Goal: Information Seeking & Learning: Compare options

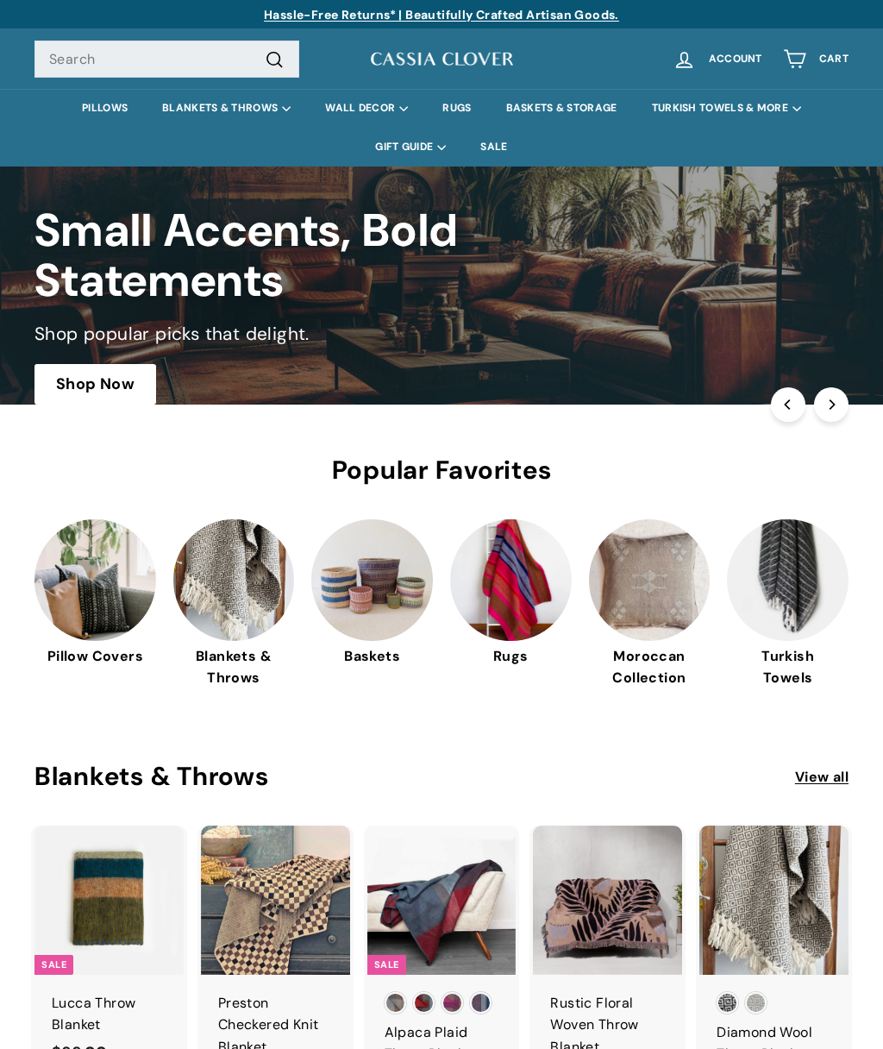
click at [107, 113] on link "PILLOWS" at bounding box center [105, 108] width 80 height 39
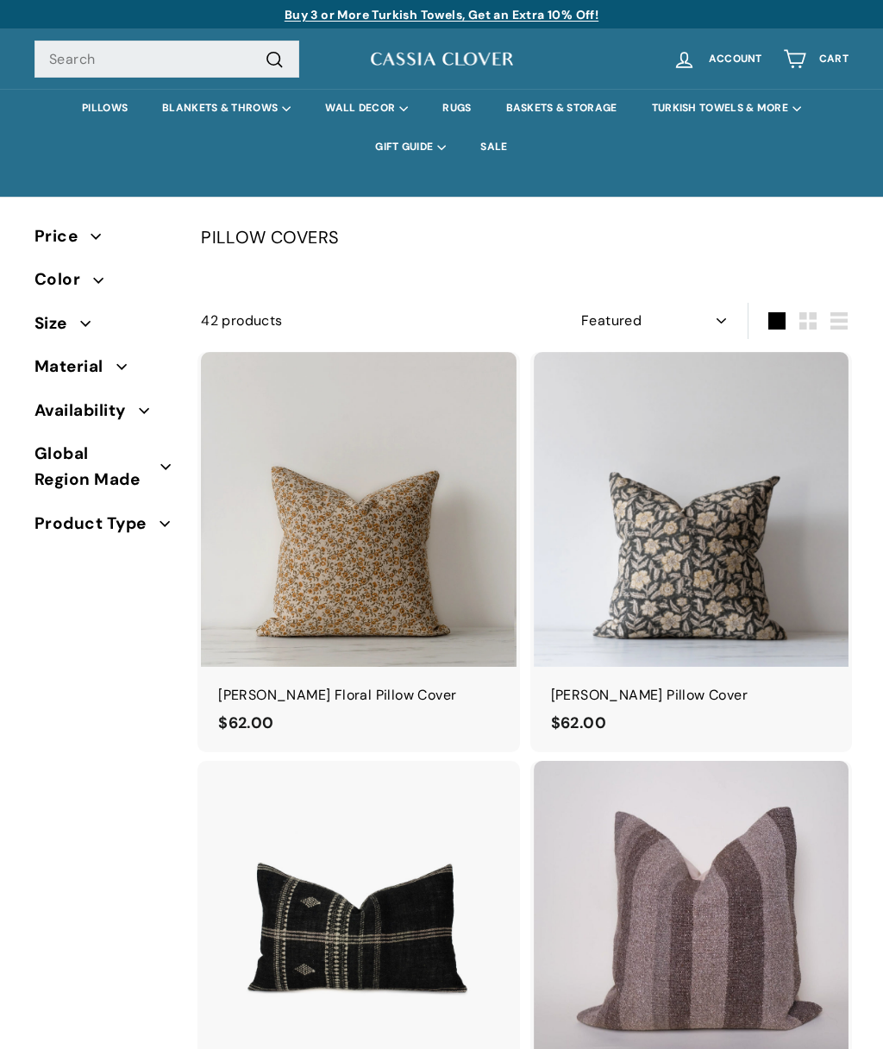
select select "manual"
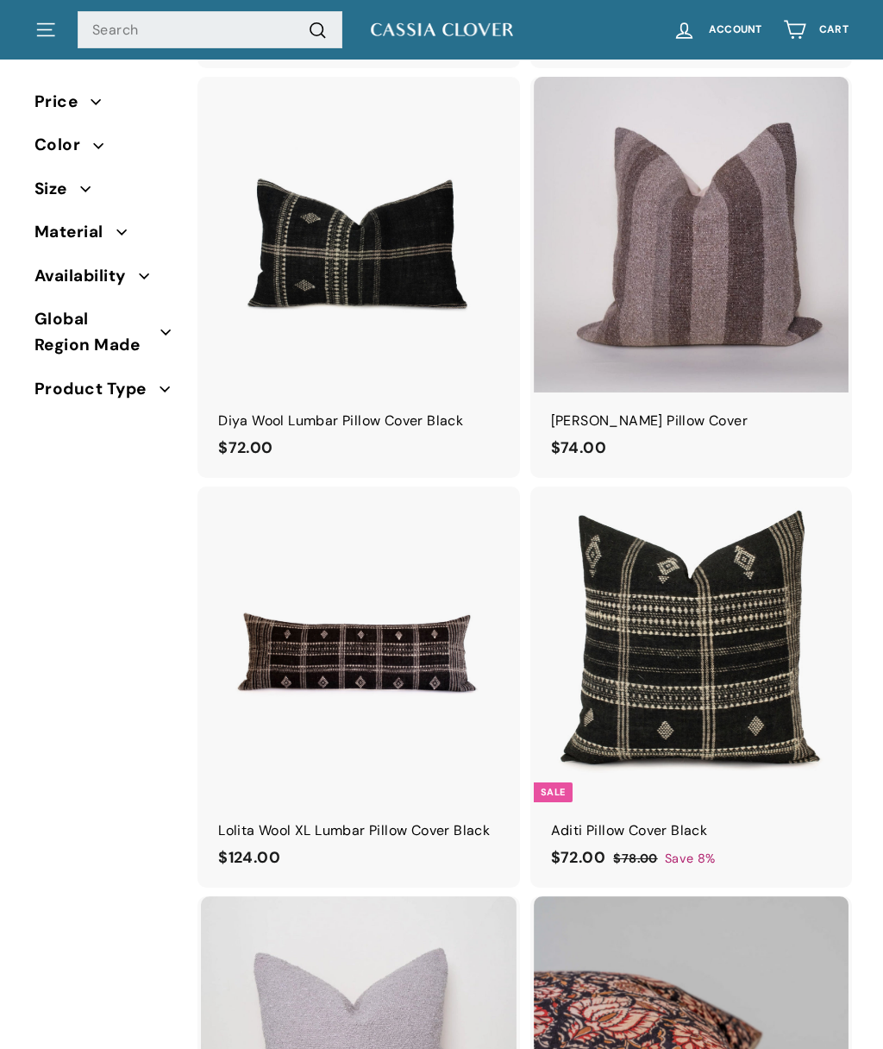
scroll to position [669, 0]
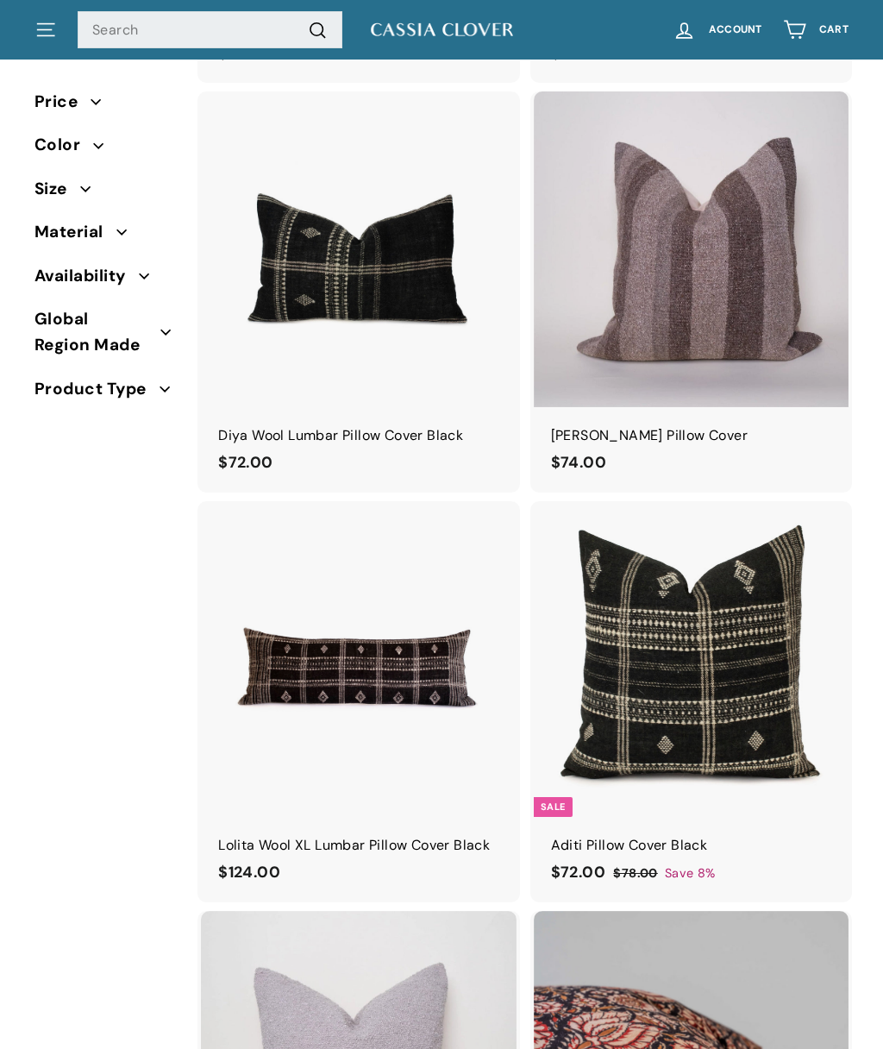
click at [440, 286] on img at bounding box center [358, 248] width 315 height 315
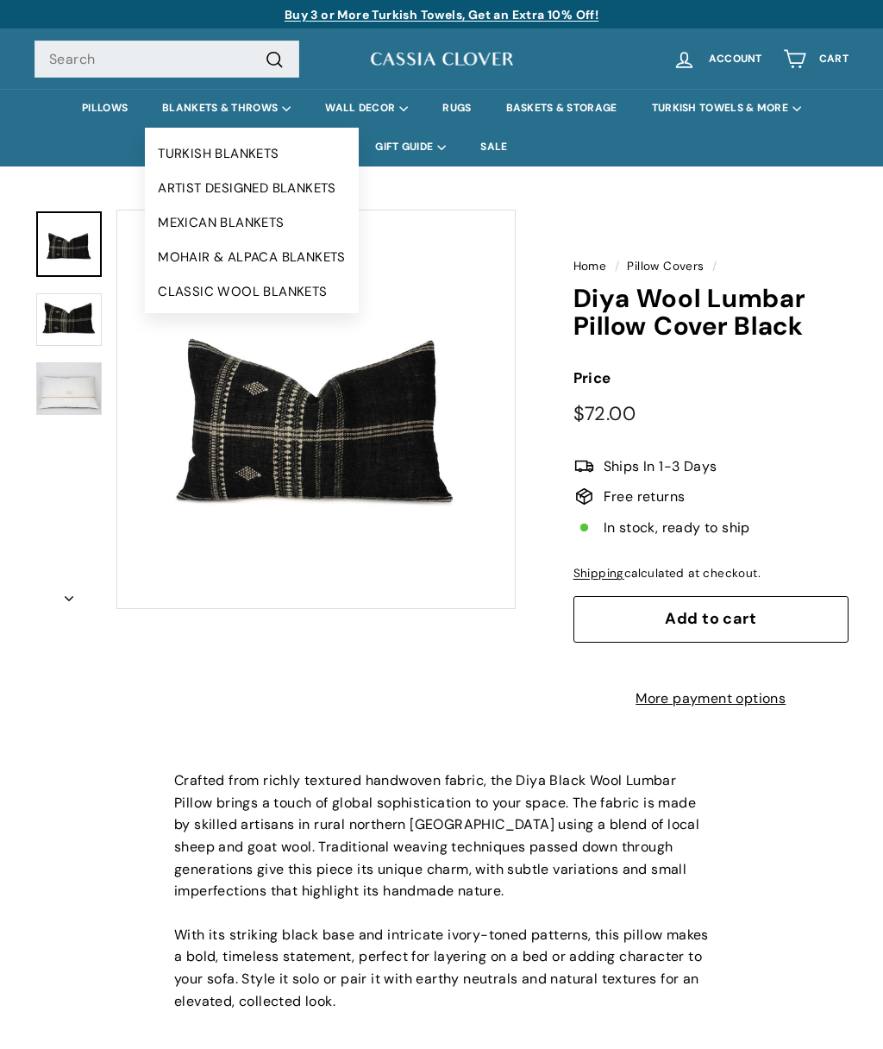
click at [298, 301] on link "CLASSIC WOOL BLANKETS" at bounding box center [252, 291] width 214 height 35
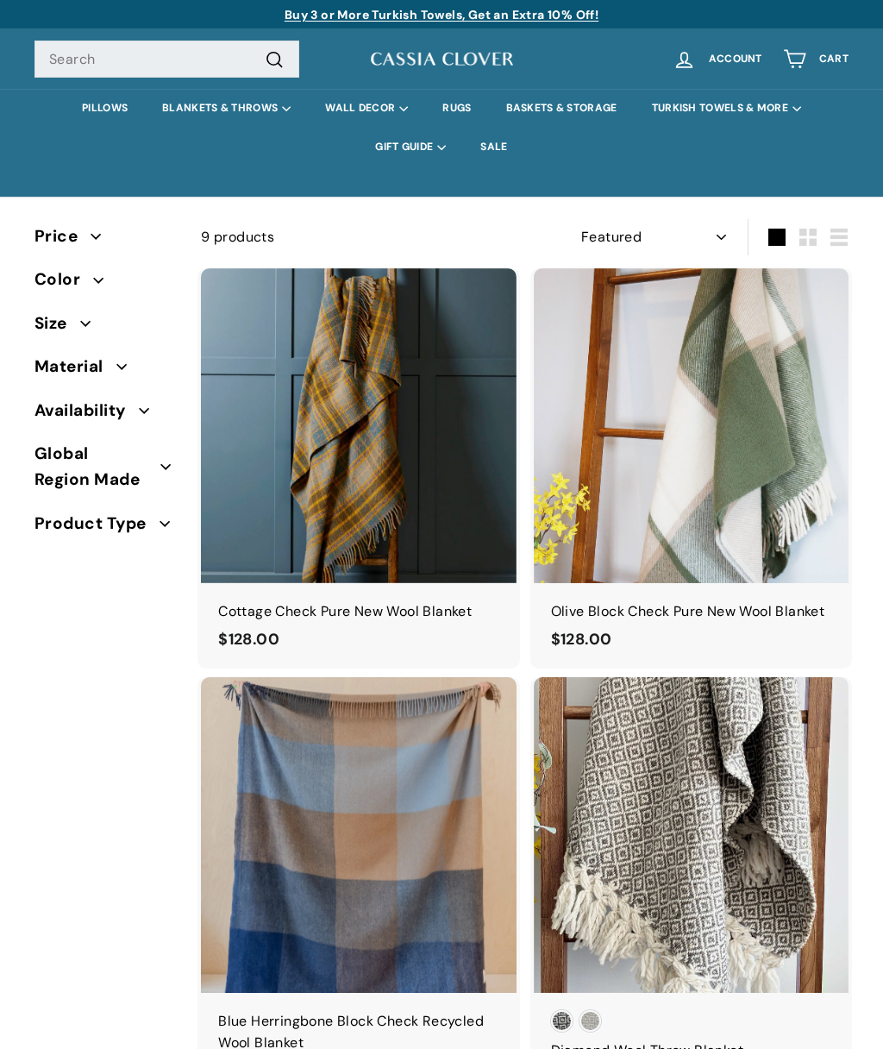
select select "manual"
click at [66, 280] on span "Color" at bounding box center [64, 280] width 59 height 26
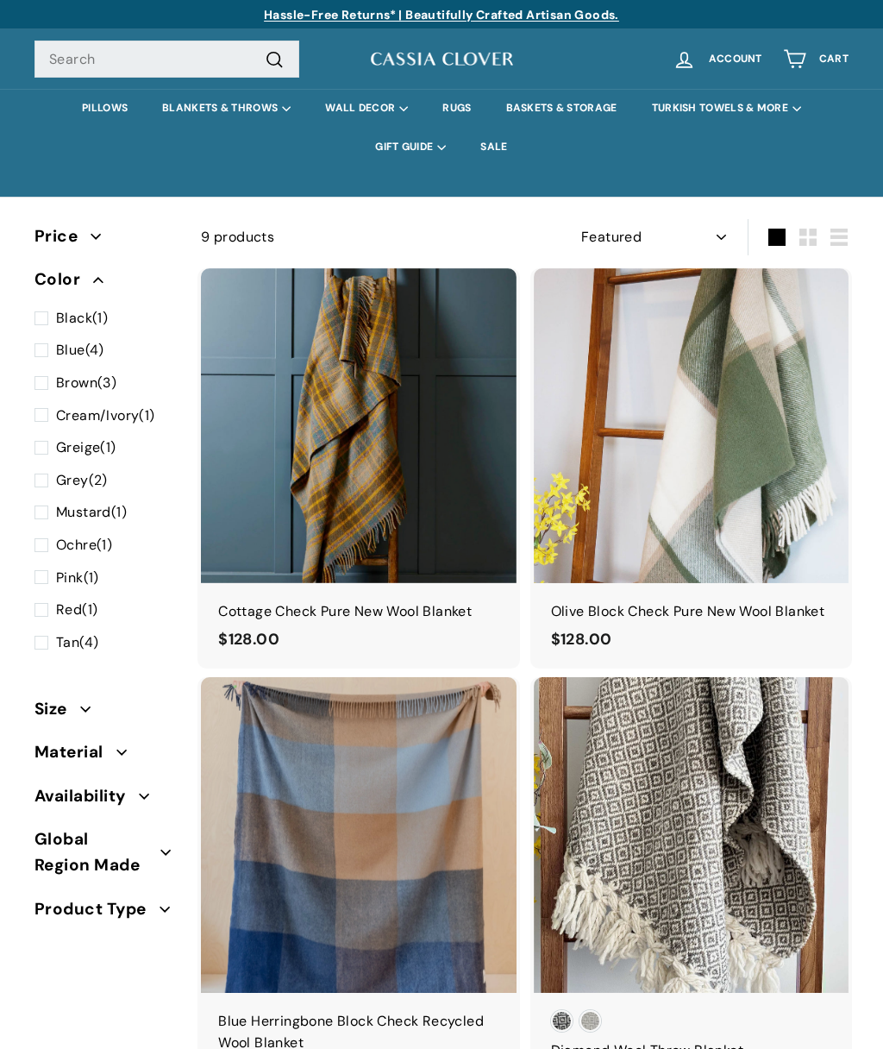
click at [96, 318] on span "Black (1)" at bounding box center [82, 318] width 52 height 22
click at [46, 307] on input "Black (1)" at bounding box center [40, 307] width 11 height 0
checkbox input "true"
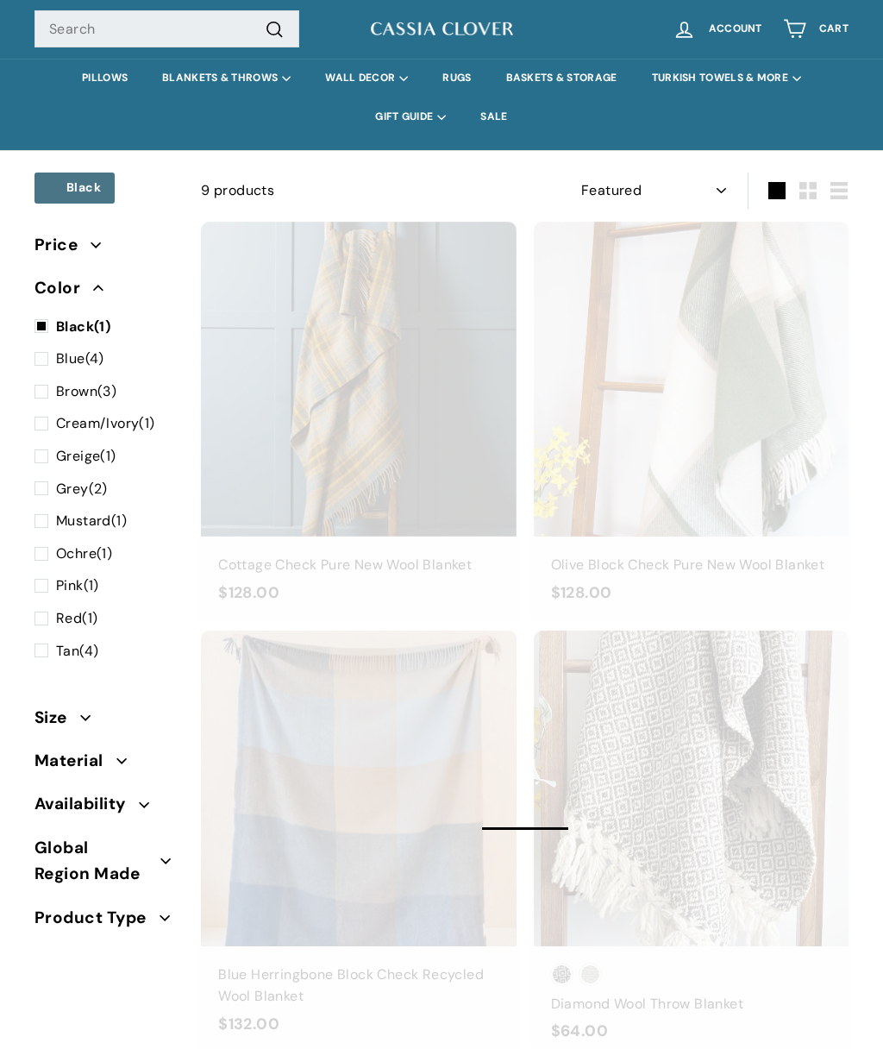
scroll to position [151, 0]
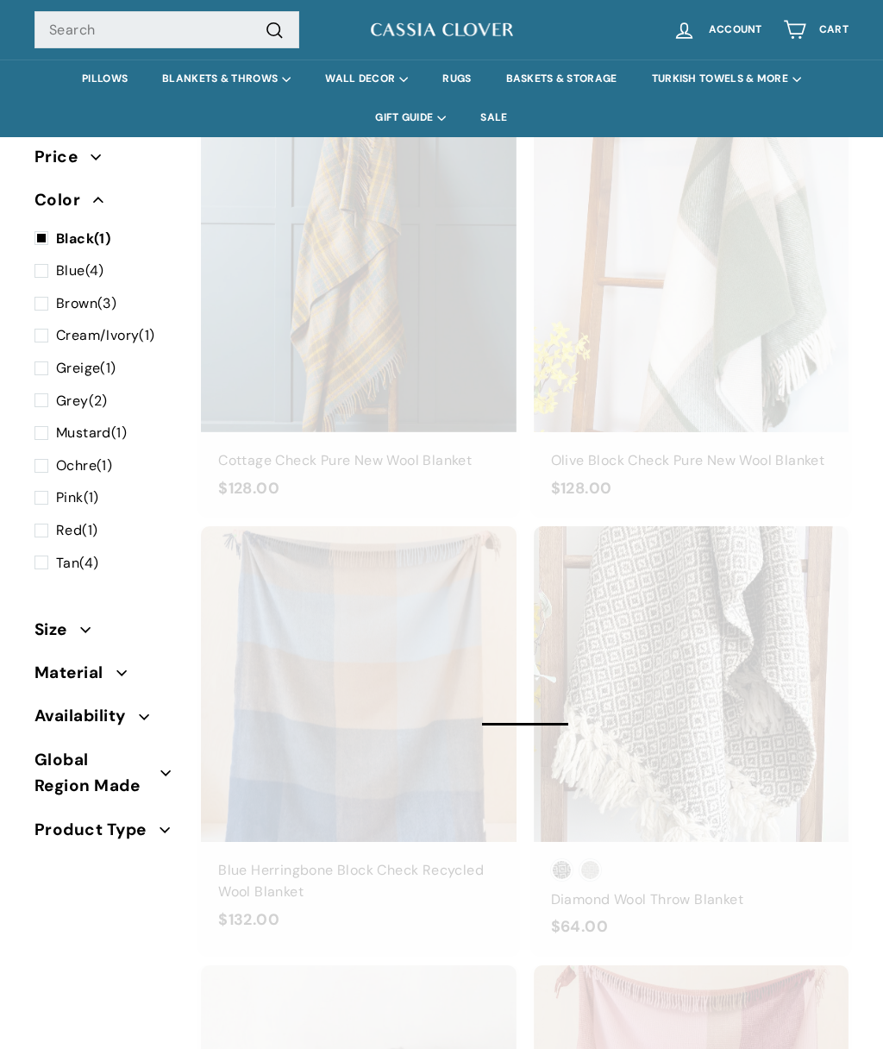
select select "manual"
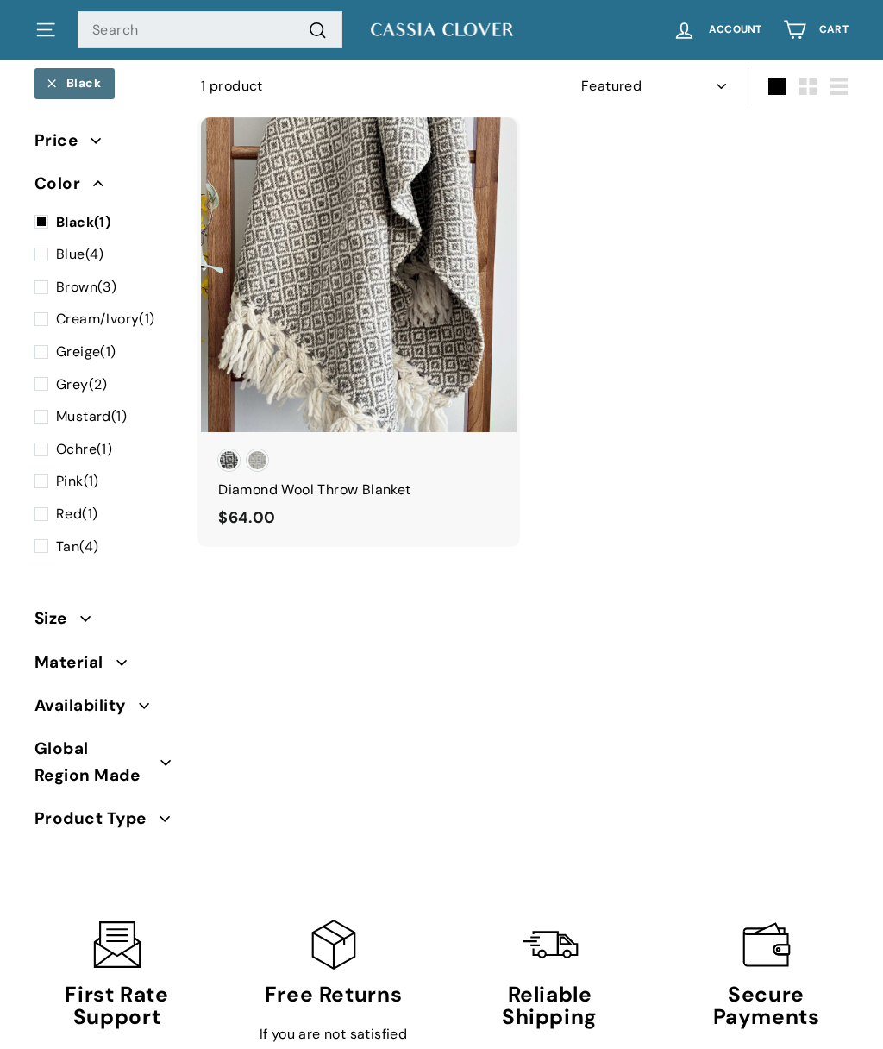
click at [113, 379] on label "Grey (2)" at bounding box center [104, 385] width 139 height 24
click at [46, 374] on input "Grey (2)" at bounding box center [40, 374] width 11 height 0
checkbox input "true"
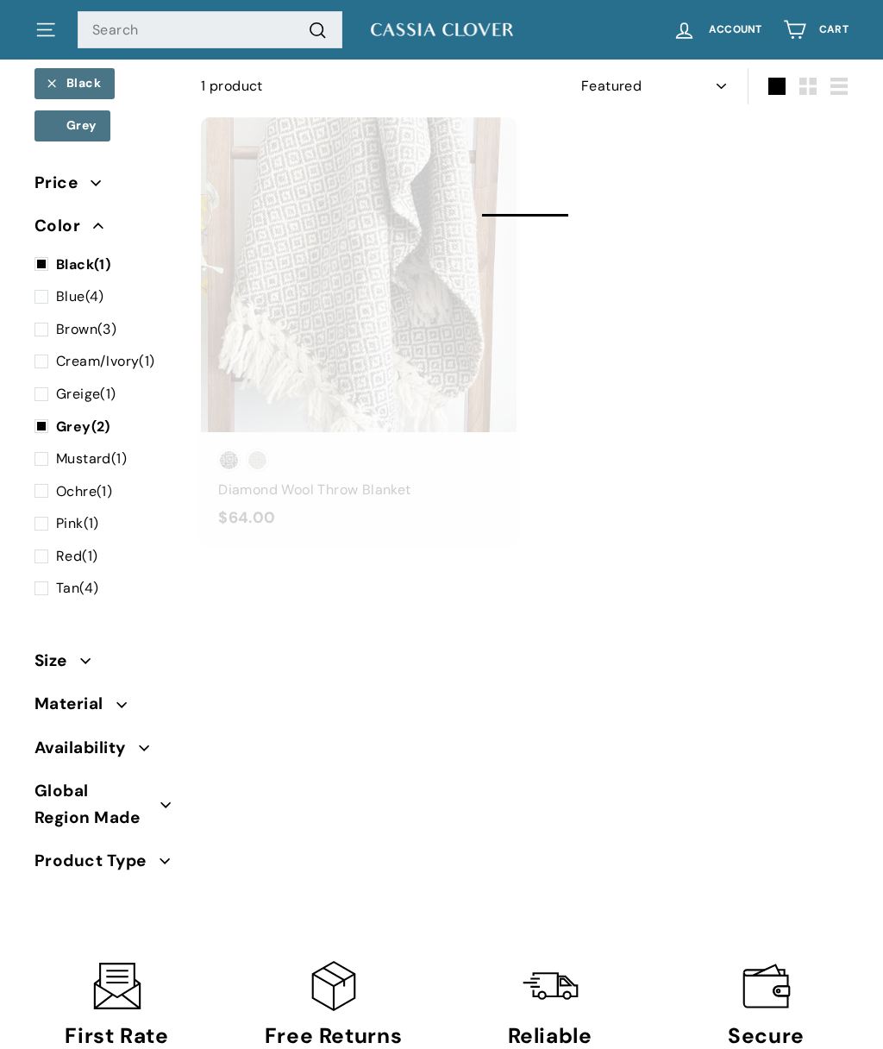
select select "manual"
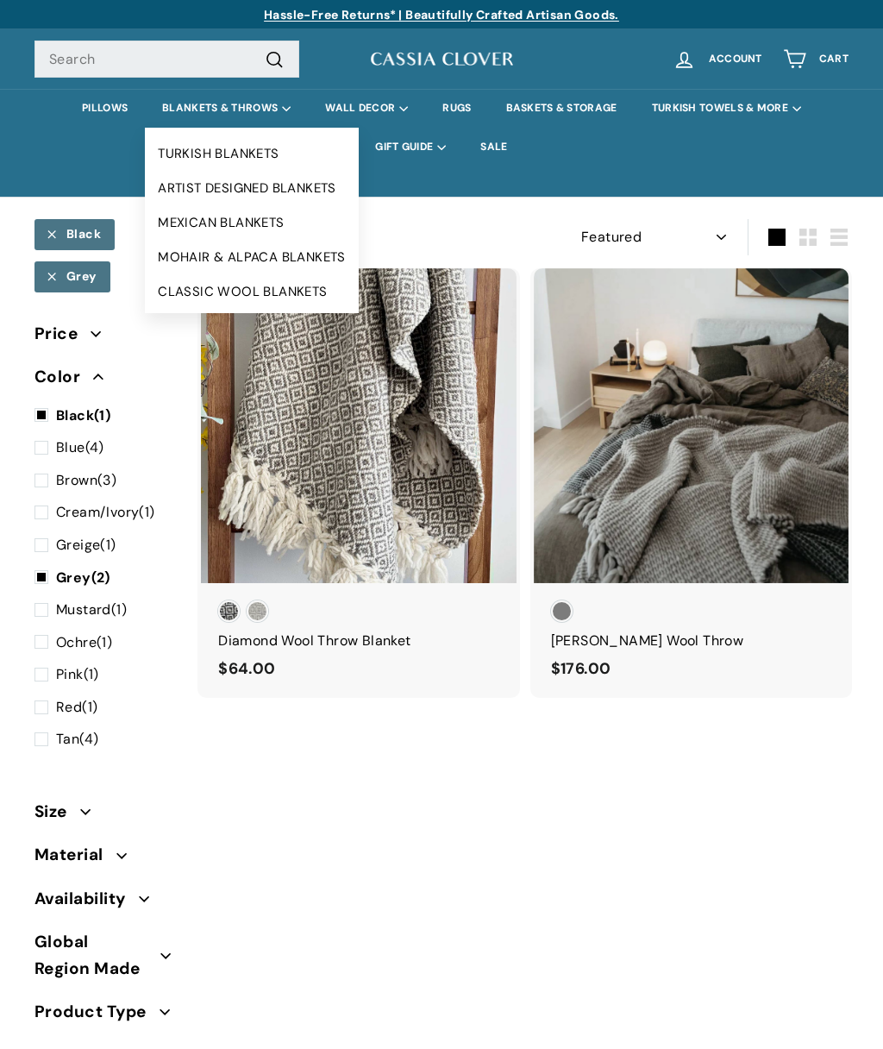
click at [287, 190] on link "ARTIST DESIGNED BLANKETS" at bounding box center [252, 188] width 214 height 35
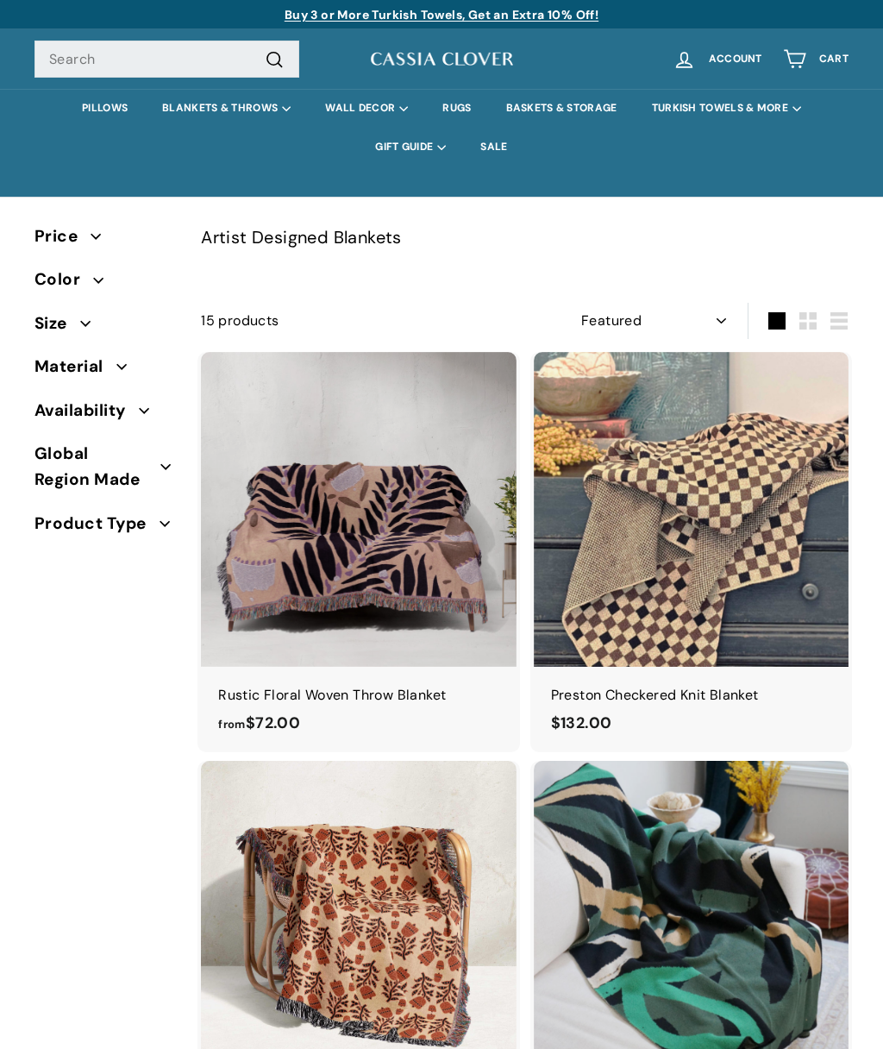
select select "manual"
click at [120, 104] on link "PILLOWS" at bounding box center [105, 108] width 80 height 39
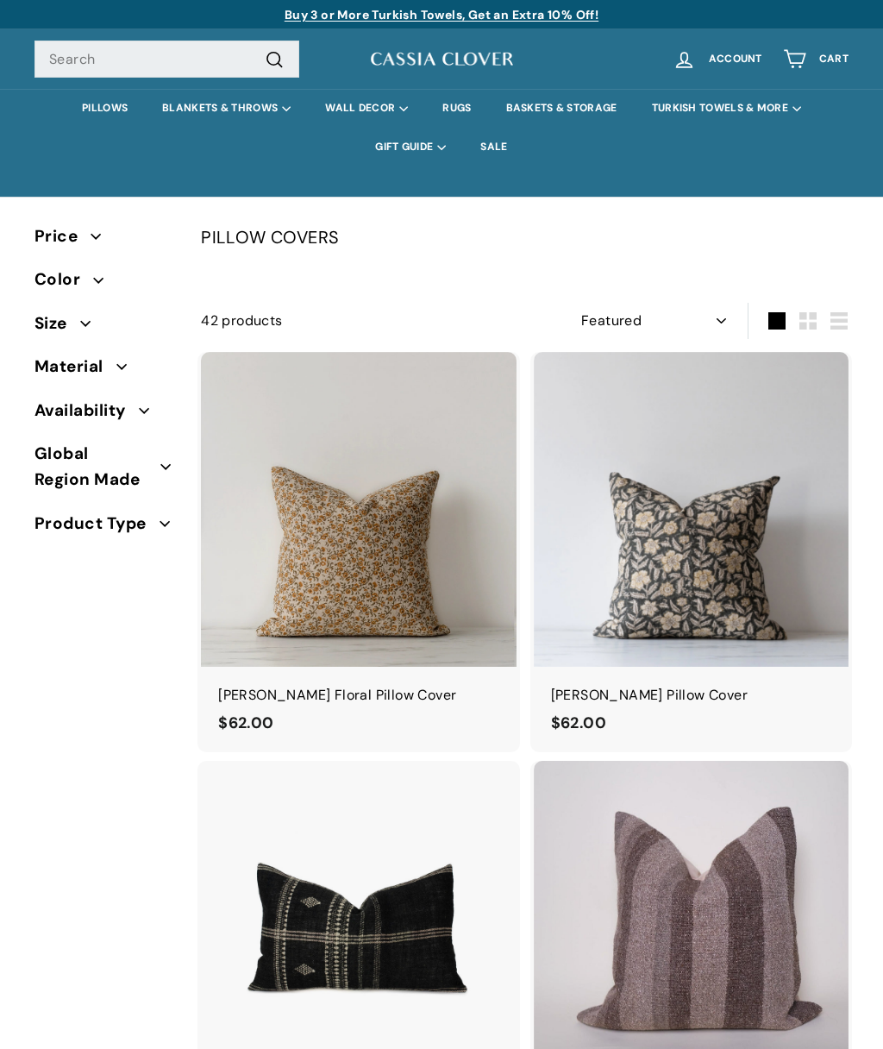
select select "manual"
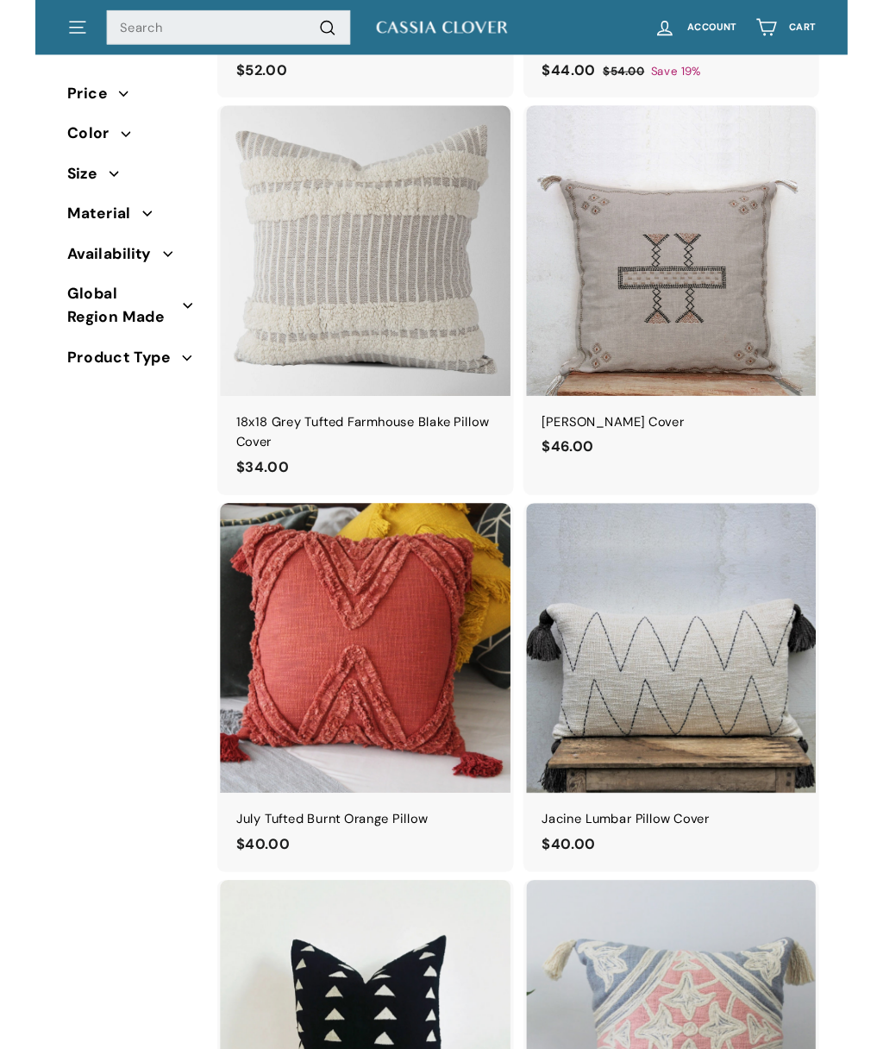
scroll to position [5166, 0]
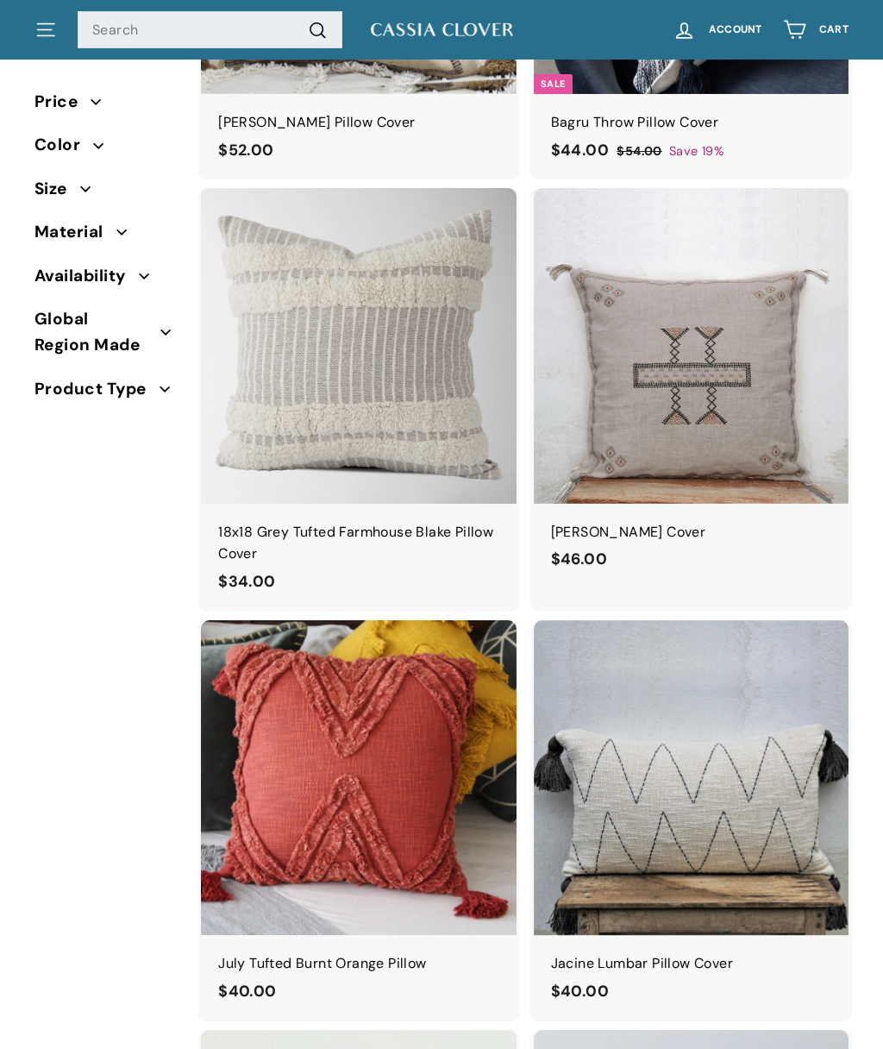
click at [54, 185] on span "Size" at bounding box center [58, 189] width 46 height 26
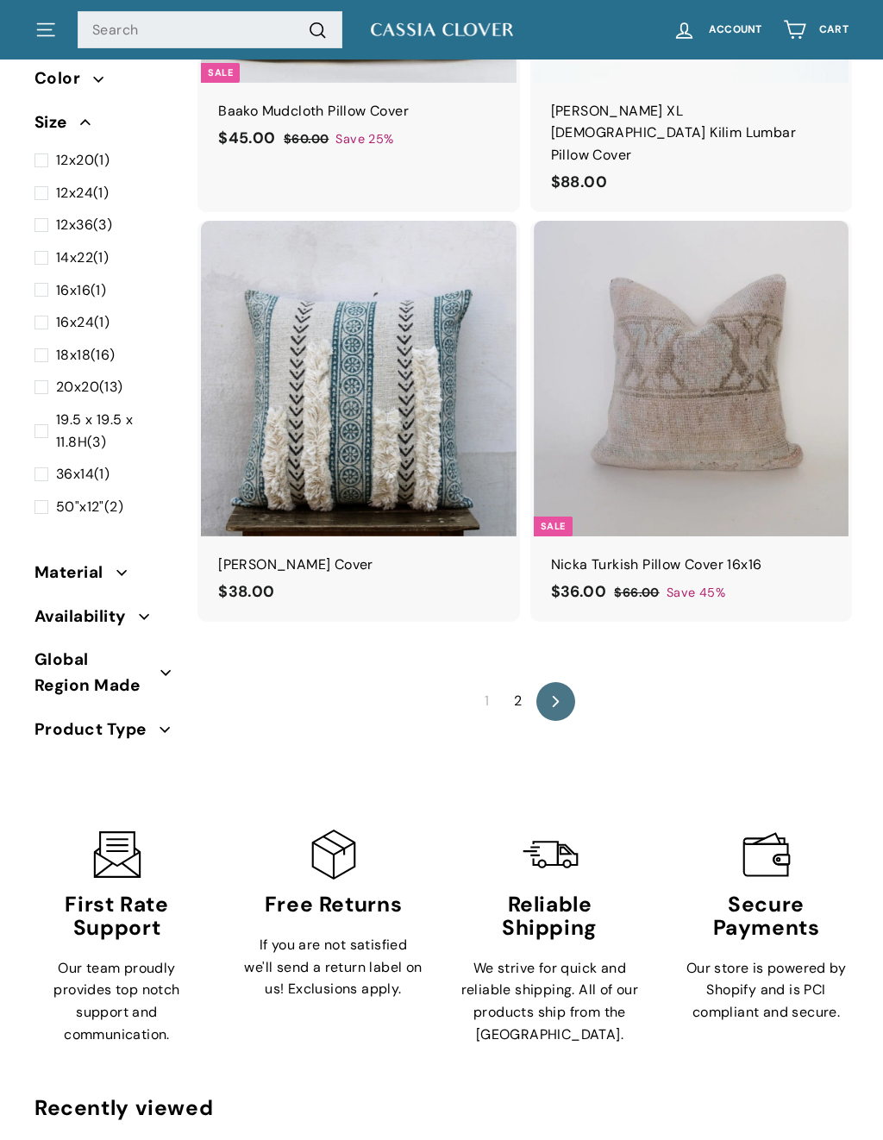
scroll to position [8118, 0]
click at [571, 682] on link "icon-chevron Next" at bounding box center [556, 701] width 39 height 39
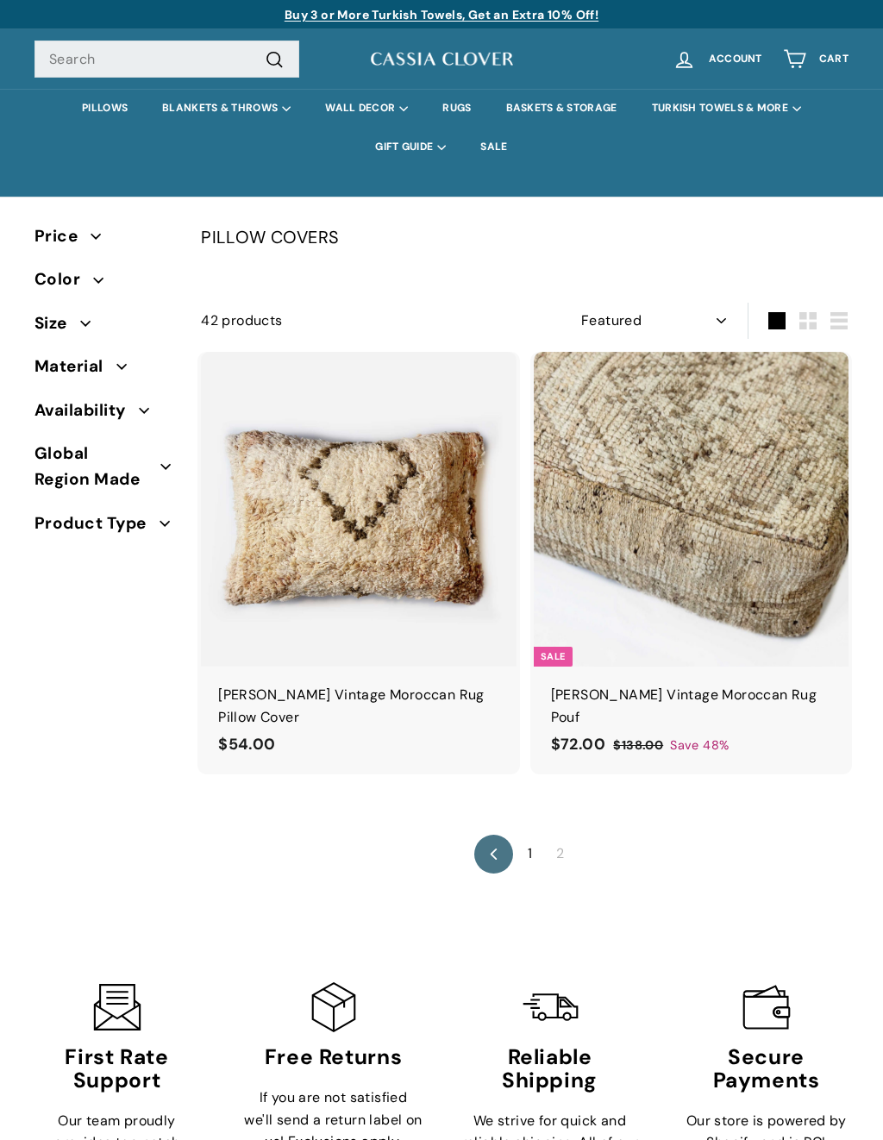
select select "manual"
